Goal: Information Seeking & Learning: Learn about a topic

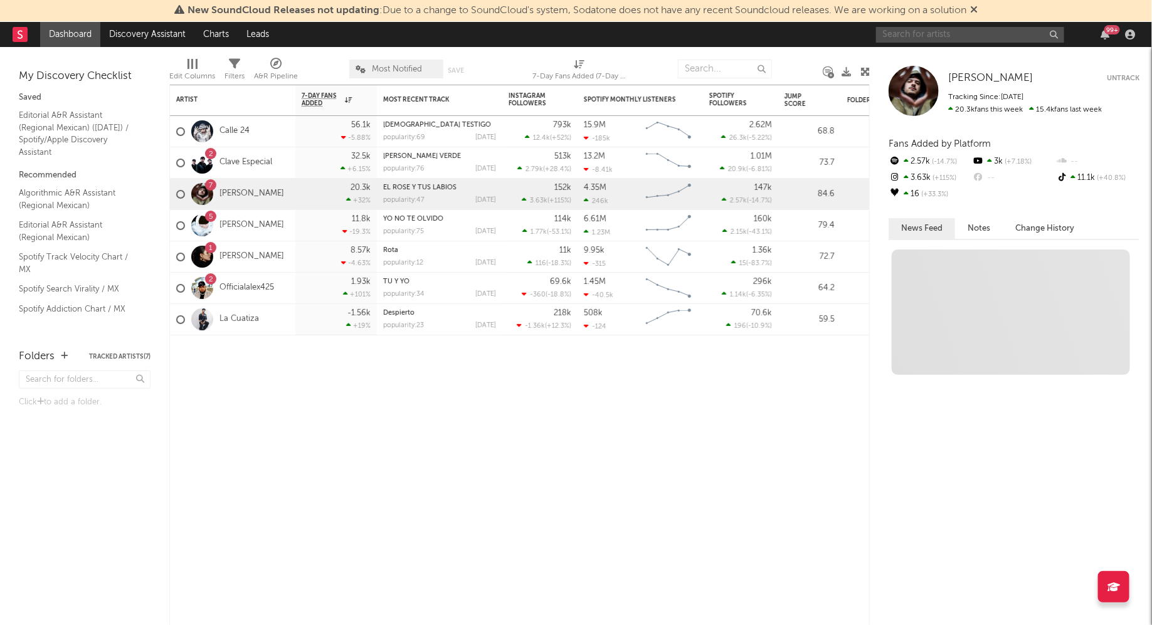
click at [895, 37] on input "text" at bounding box center [970, 35] width 188 height 16
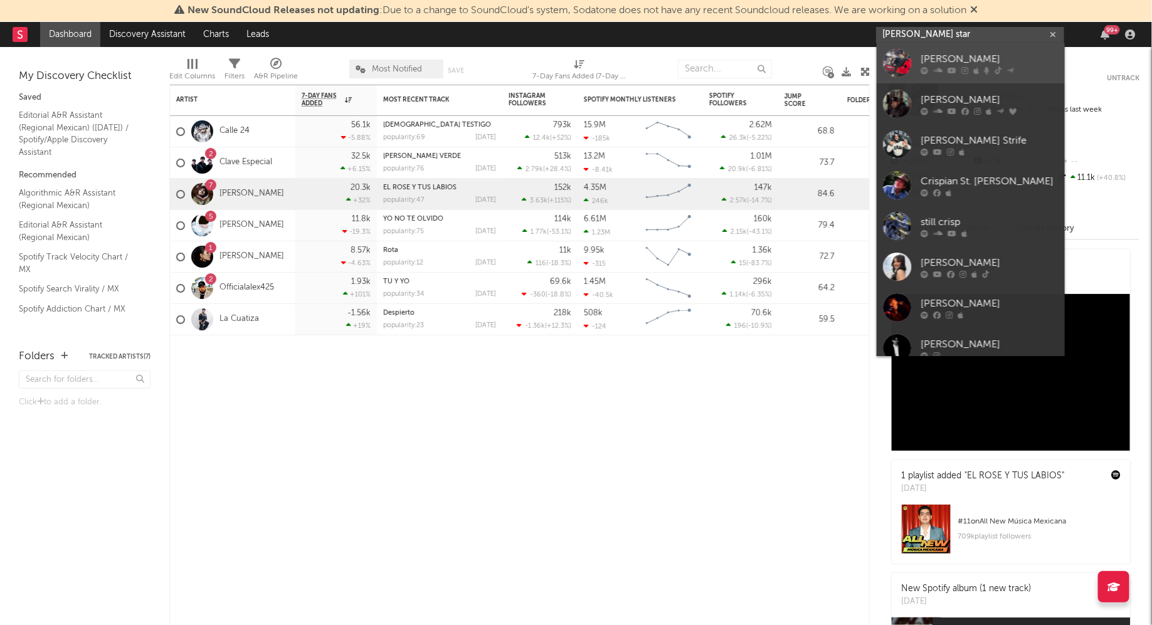
type input "[PERSON_NAME] star"
click at [946, 70] on div at bounding box center [990, 71] width 138 height 8
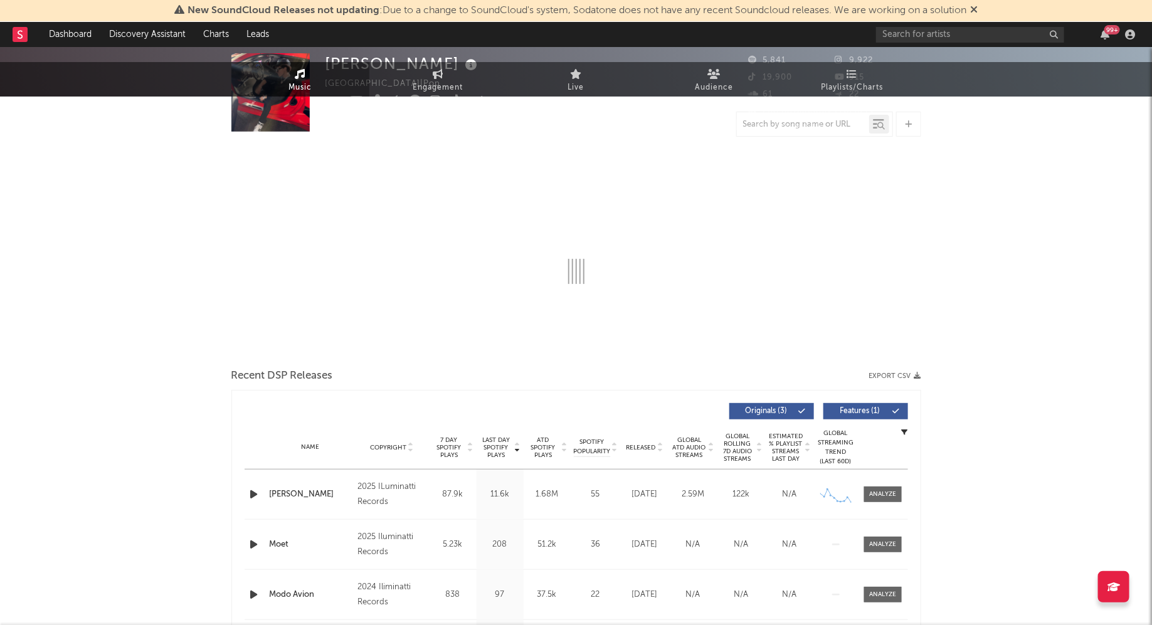
select select "1w"
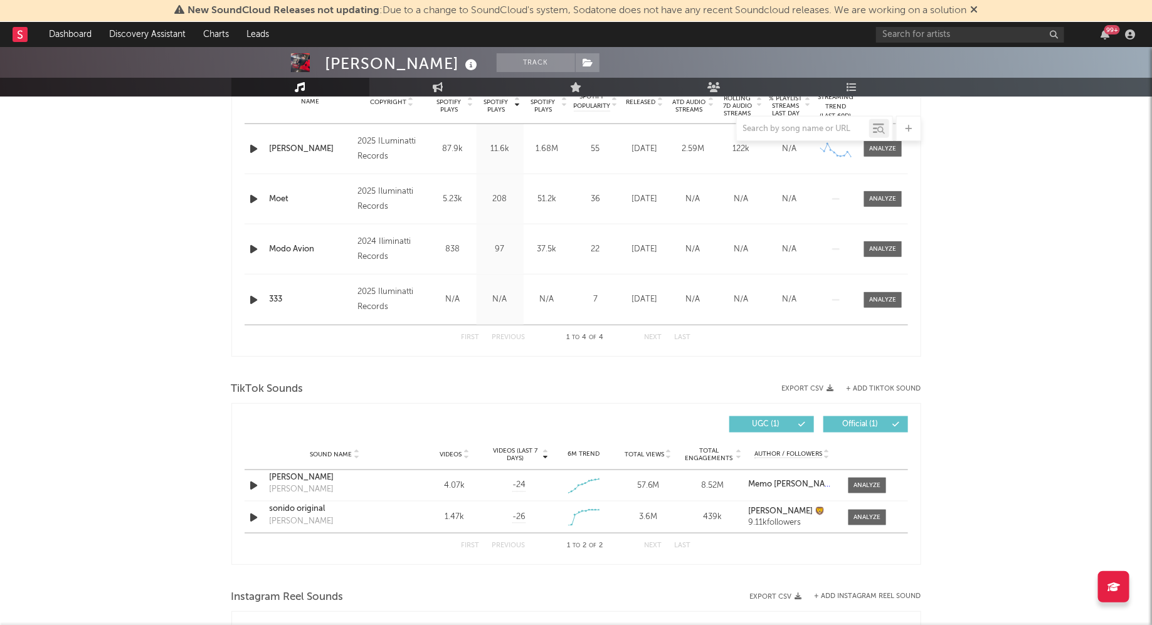
scroll to position [597, 0]
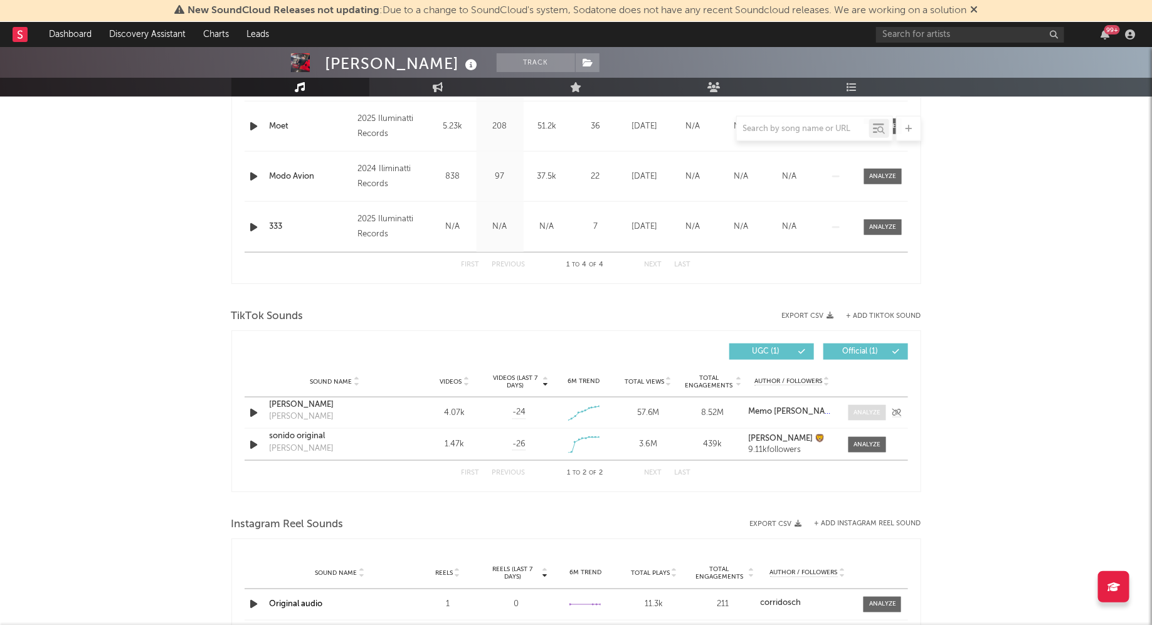
click at [865, 415] on div at bounding box center [867, 412] width 27 height 9
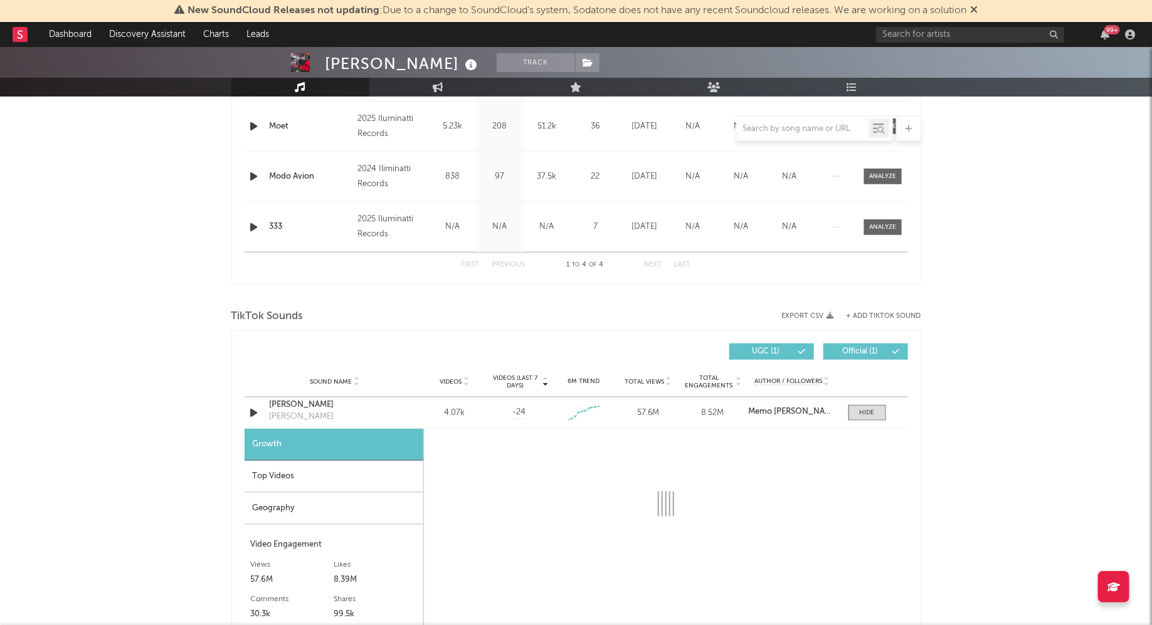
select select "1w"
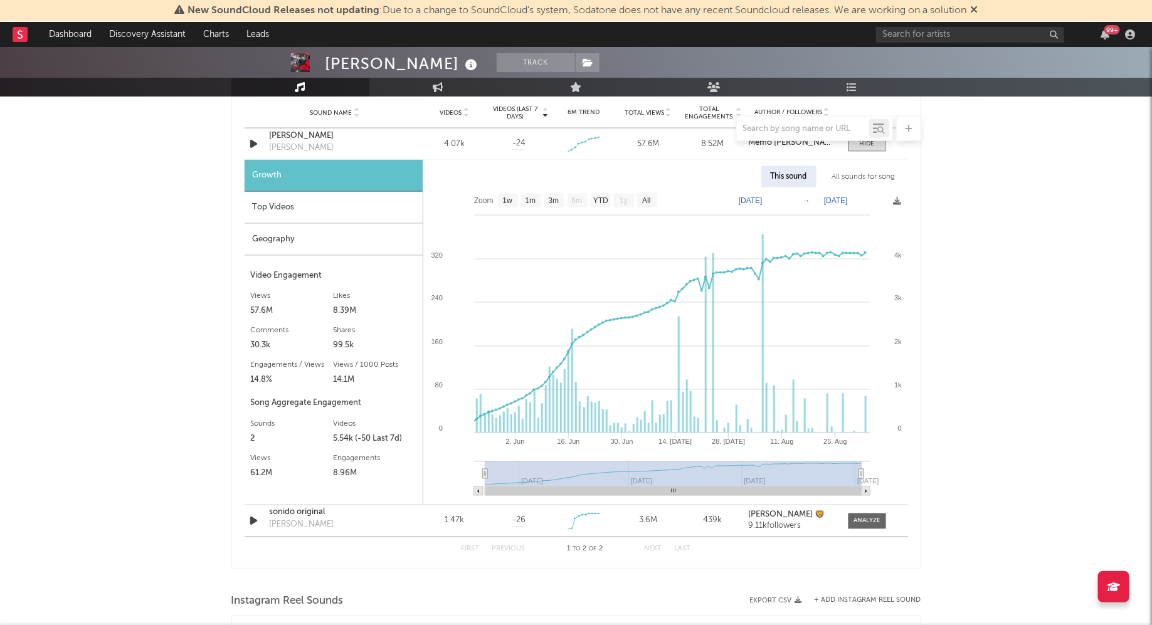
scroll to position [902, 0]
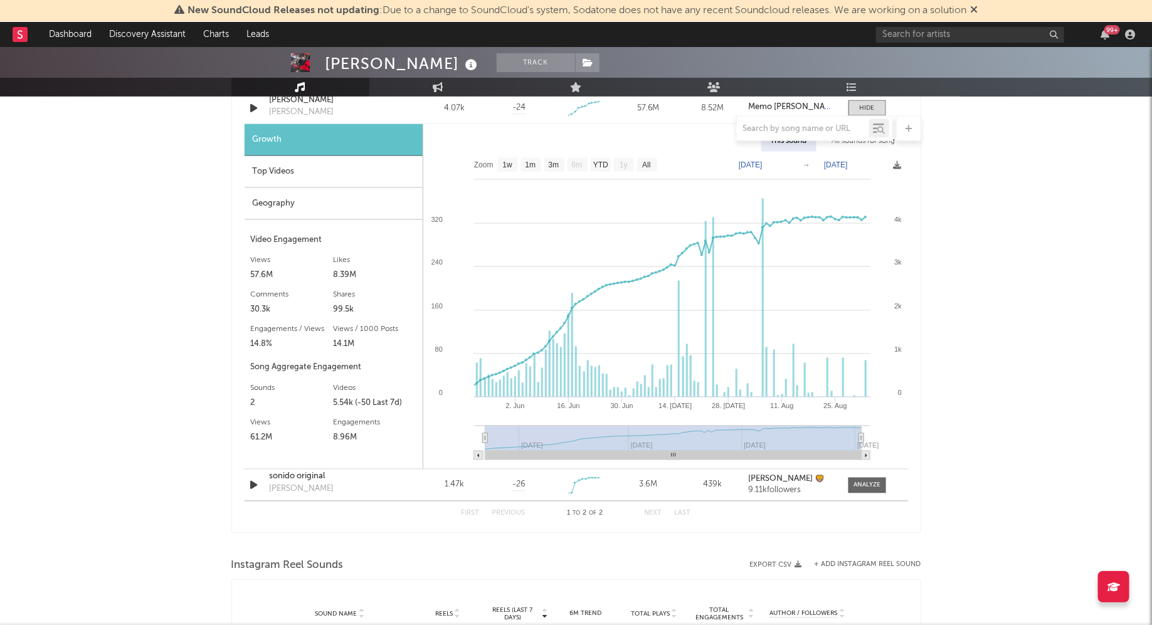
click at [146, 489] on div "[PERSON_NAME] Track [GEOGRAPHIC_DATA] | Pop Edit Track Benchmark Summary 5,841 …" at bounding box center [576, 193] width 1152 height 2097
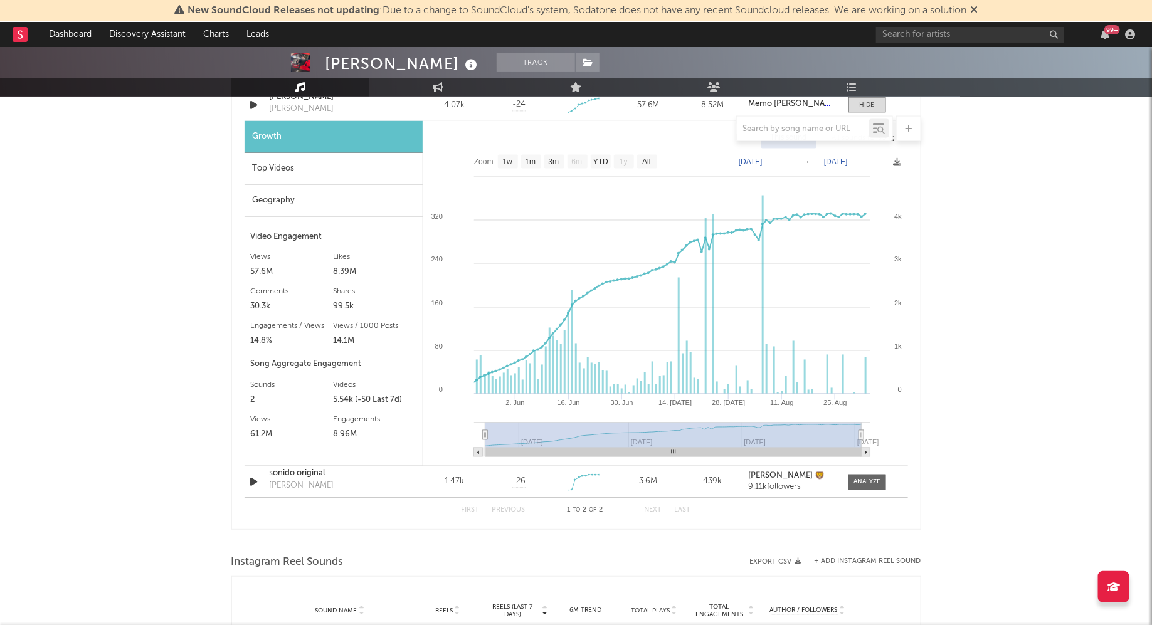
scroll to position [917, 0]
